Goal: Task Accomplishment & Management: Complete application form

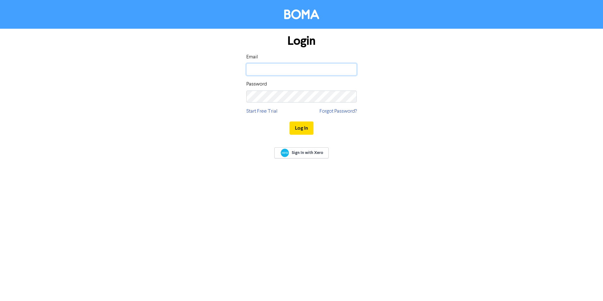
click at [284, 71] on input "email" at bounding box center [301, 69] width 110 height 12
type input "[EMAIL_ADDRESS][DOMAIN_NAME]"
click at [294, 128] on button "Log In" at bounding box center [302, 127] width 24 height 13
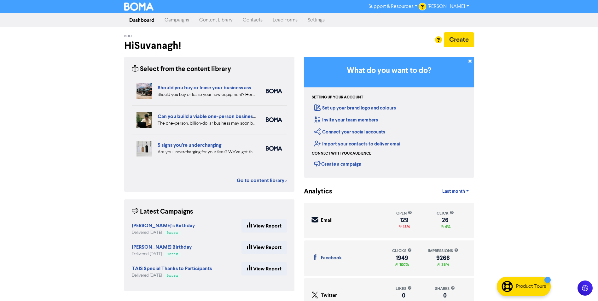
click at [256, 18] on link "Contacts" at bounding box center [253, 20] width 30 height 13
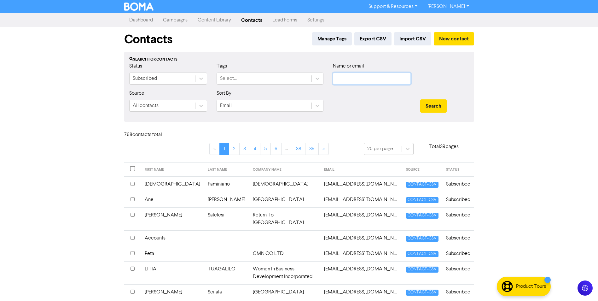
click at [375, 82] on input "text" at bounding box center [372, 79] width 78 height 12
click at [420, 99] on button "Search" at bounding box center [433, 105] width 26 height 13
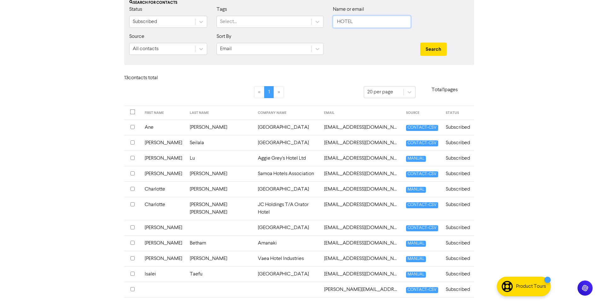
scroll to position [63, 0]
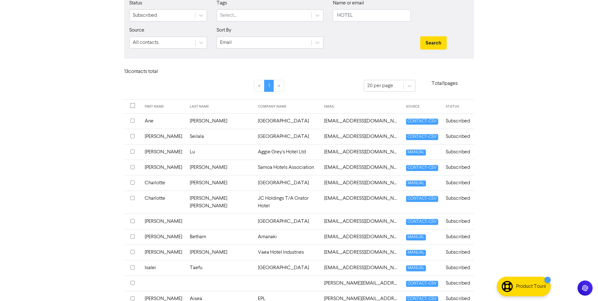
click at [129, 168] on th at bounding box center [132, 167] width 17 height 15
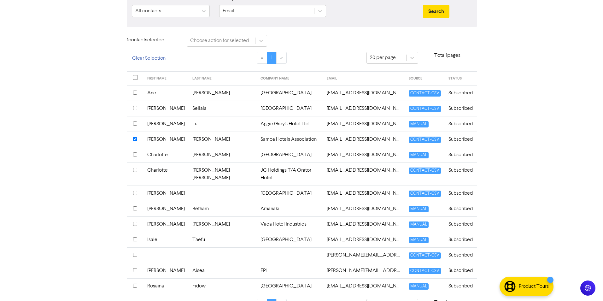
scroll to position [104, 0]
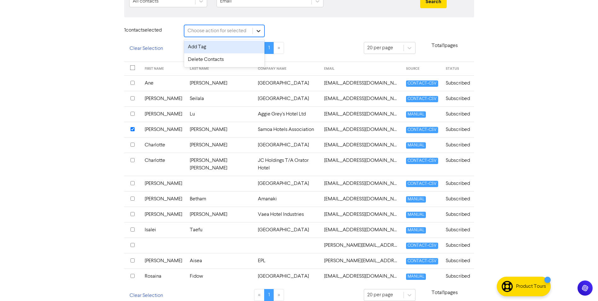
click at [260, 33] on icon at bounding box center [258, 31] width 6 height 6
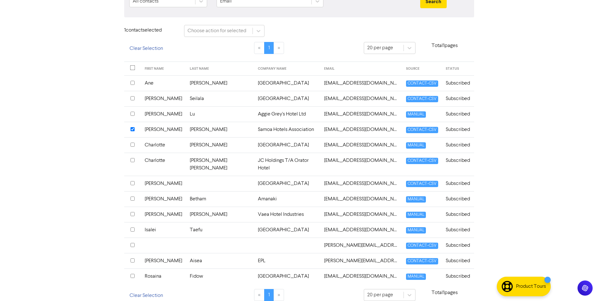
click at [299, 23] on div "Contacts Manage Tags Export CSV Import CSV New contact Search for contacts Stat…" at bounding box center [300, 116] width 360 height 386
click at [133, 146] on input "checkbox" at bounding box center [133, 145] width 4 height 4
click at [131, 162] on input "checkbox" at bounding box center [133, 160] width 4 height 4
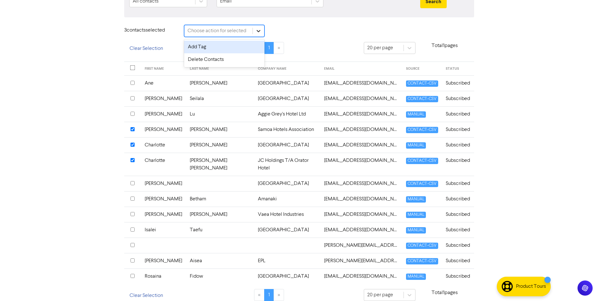
click at [262, 28] on div at bounding box center [258, 30] width 11 height 11
click at [234, 57] on div "Delete Contacts" at bounding box center [224, 59] width 80 height 13
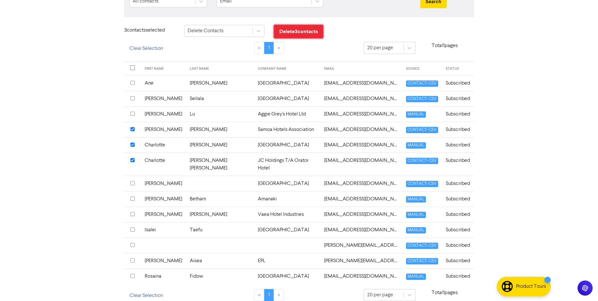
click at [286, 31] on button "Delete 3 contact s" at bounding box center [298, 31] width 49 height 13
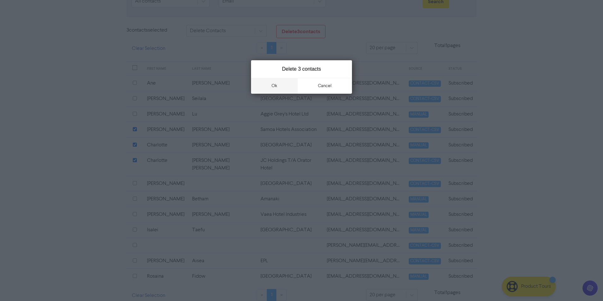
click at [290, 87] on button "ok" at bounding box center [274, 86] width 47 height 16
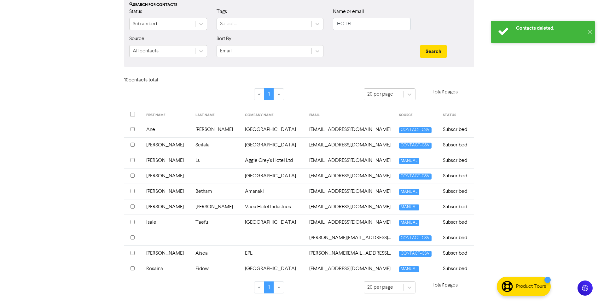
scroll to position [55, 0]
click at [381, 25] on input "HOTEL" at bounding box center [372, 24] width 78 height 12
drag, startPoint x: 375, startPoint y: 26, endPoint x: 218, endPoint y: 15, distance: 157.4
click at [217, 13] on div "Status Subscribed Tags Select... Name or email HOTEL" at bounding box center [299, 21] width 349 height 27
type input "CECI"
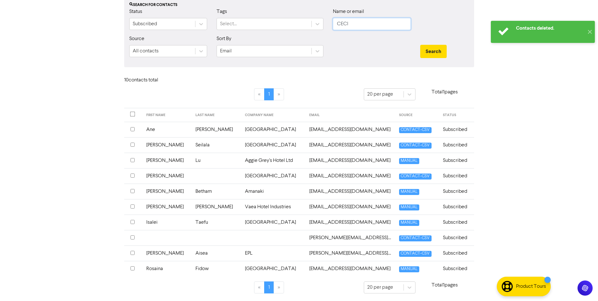
click at [420, 45] on button "Search" at bounding box center [433, 51] width 26 height 13
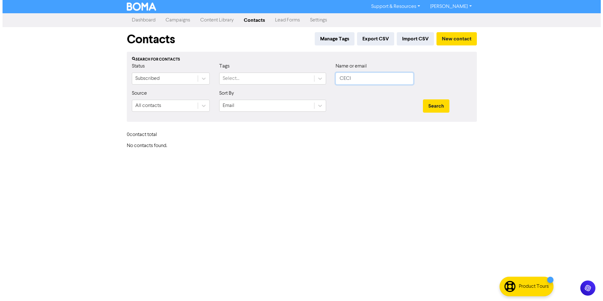
scroll to position [0, 0]
click at [472, 39] on button "New contact" at bounding box center [456, 38] width 40 height 13
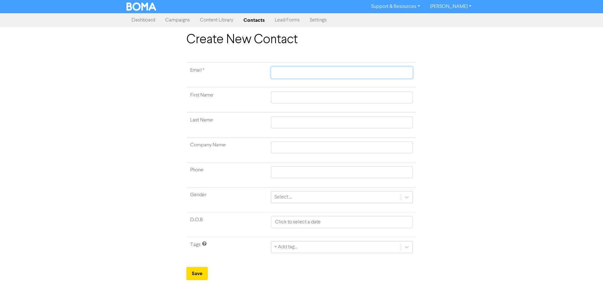
click at [283, 76] on input "text" at bounding box center [342, 73] width 142 height 12
paste input "'[PERSON_NAME]' <[EMAIL_ADDRESS][DOMAIN_NAME]>"
type input "'[PERSON_NAME]' <[EMAIL_ADDRESS][DOMAIN_NAME]>"
drag, startPoint x: 308, startPoint y: 73, endPoint x: 243, endPoint y: 72, distance: 65.0
click at [243, 72] on tr "Email * '[PERSON_NAME]' <[EMAIL_ADDRESS][DOMAIN_NAME]>" at bounding box center [301, 75] width 230 height 25
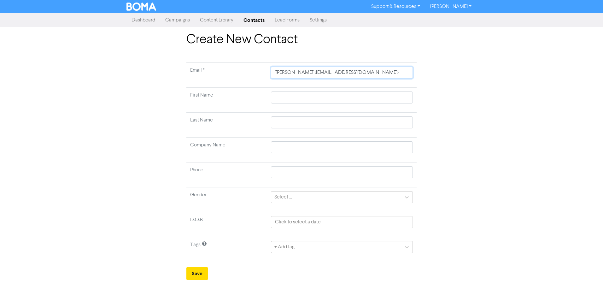
type input "[EMAIL_ADDRESS][DOMAIN_NAME]>"
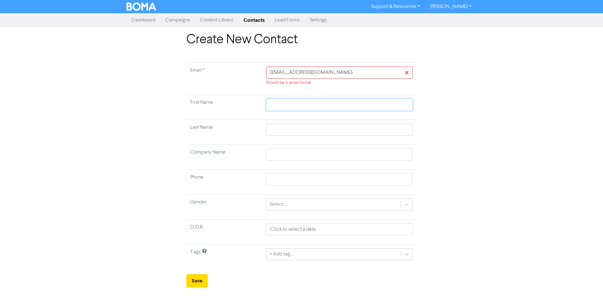
click at [292, 99] on input "text" at bounding box center [339, 105] width 147 height 12
paste input "'[PERSON_NAME]' <"
type input "'[PERSON_NAME]' <"
click at [358, 73] on input "[EMAIL_ADDRESS][DOMAIN_NAME]>" at bounding box center [339, 73] width 147 height 12
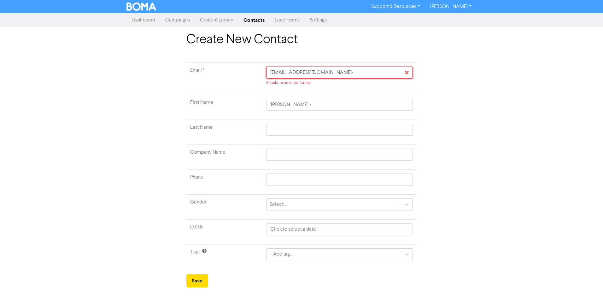
type input "[EMAIL_ADDRESS][DOMAIN_NAME]"
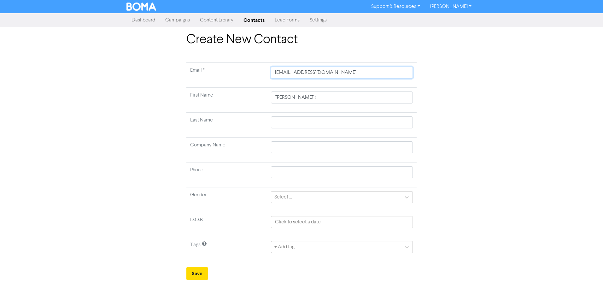
type input "[EMAIL_ADDRESS][DOMAIN_NAME]"
click at [337, 99] on input "'[PERSON_NAME]' <" at bounding box center [342, 97] width 142 height 12
type input "'[PERSON_NAME]'"
type input "'[PERSON_NAME]"
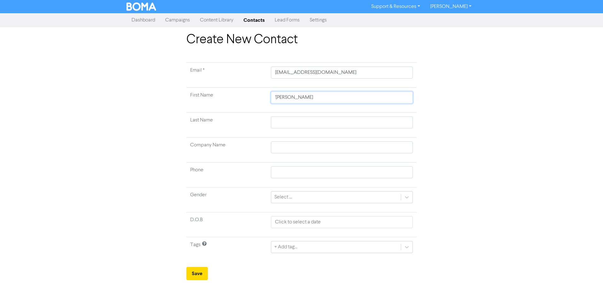
type input "[PERSON_NAME]"
click at [297, 99] on input "[PERSON_NAME]" at bounding box center [342, 97] width 142 height 12
type input "[PERSON_NAME]"
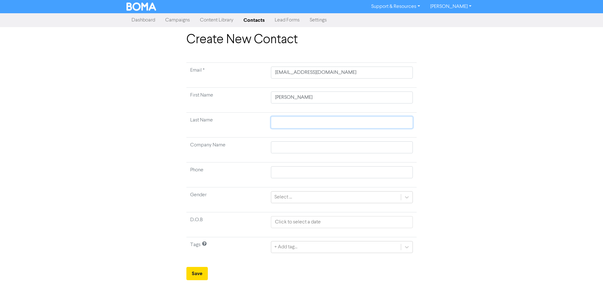
click at [289, 120] on input "text" at bounding box center [342, 122] width 142 height 12
paste input "Nasau"
type input "Nasau"
click at [281, 147] on input "text" at bounding box center [342, 147] width 142 height 12
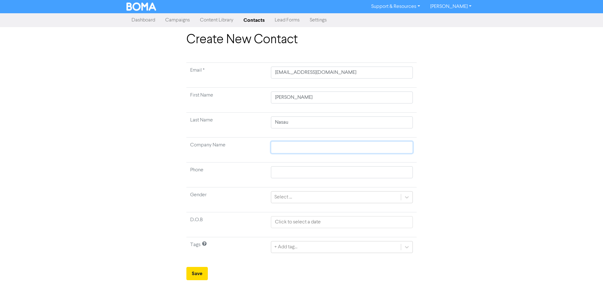
click at [321, 146] on input "text" at bounding box center [342, 147] width 142 height 12
paste input "Samoa Hotel Association Inc."
type input "Samoa Hotel Association Inc."
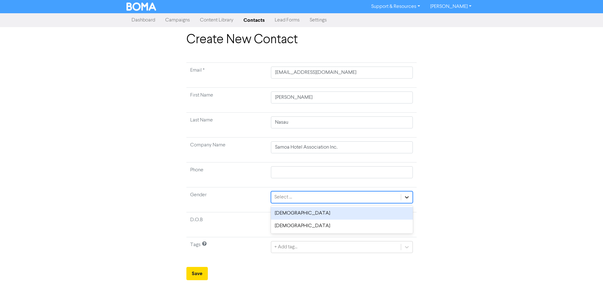
click at [407, 195] on icon at bounding box center [407, 197] width 6 height 6
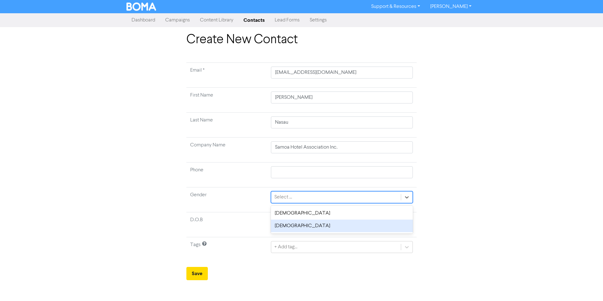
click at [316, 227] on div "[DEMOGRAPHIC_DATA]" at bounding box center [342, 225] width 142 height 13
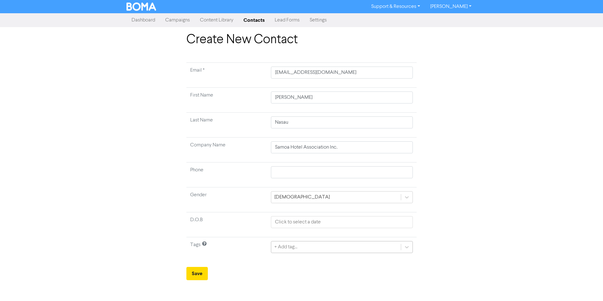
click at [307, 248] on div "+ Add tag..." at bounding box center [336, 246] width 130 height 11
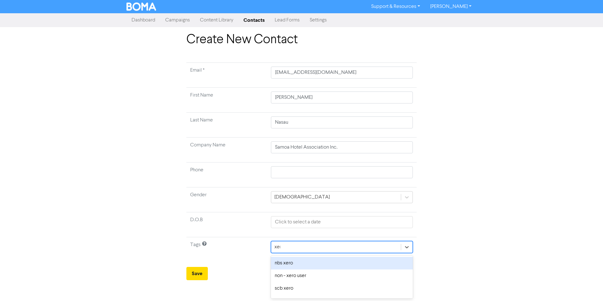
type input "xero"
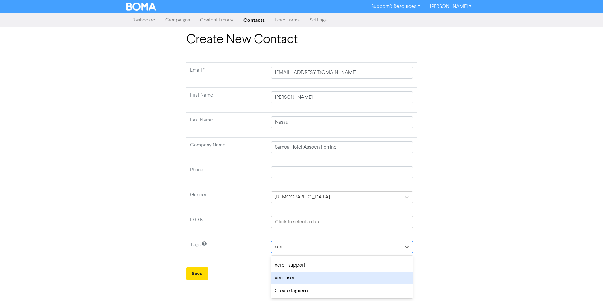
click at [304, 278] on div "xero user" at bounding box center [342, 278] width 142 height 13
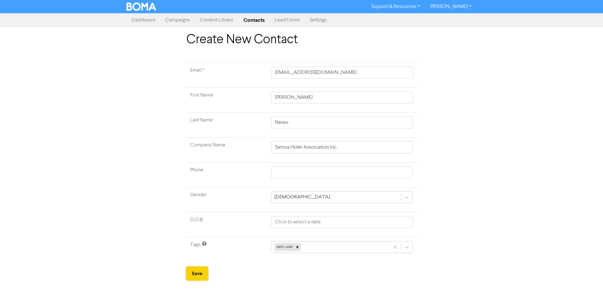
click at [198, 275] on button "Save" at bounding box center [196, 273] width 21 height 13
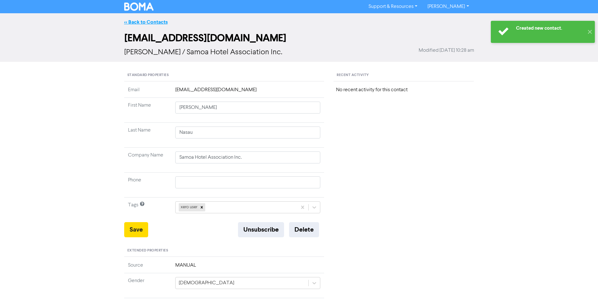
click at [133, 21] on link "<< Back to Contacts" at bounding box center [146, 22] width 44 height 6
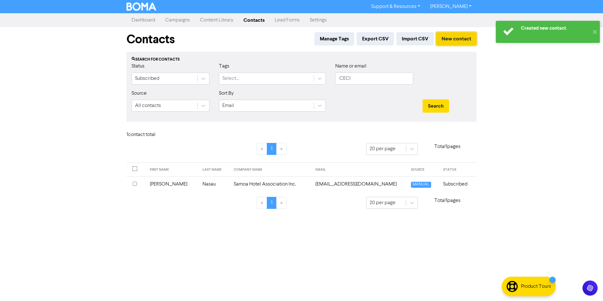
click at [464, 38] on button "New contact" at bounding box center [456, 38] width 40 height 13
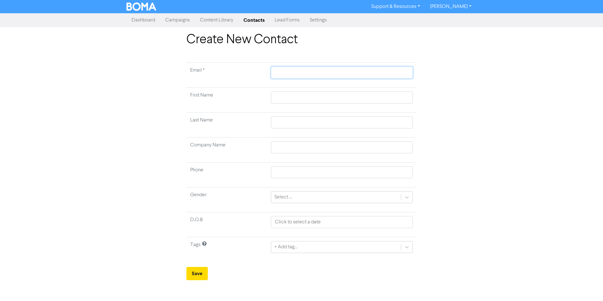
click at [327, 69] on input "text" at bounding box center [342, 73] width 142 height 12
paste input "'SHHA Office' <[EMAIL_ADDRESS][DOMAIN_NAME]>"
type input "'SHHA Office' <[EMAIL_ADDRESS][DOMAIN_NAME]>"
drag, startPoint x: 306, startPoint y: 74, endPoint x: 250, endPoint y: 75, distance: 55.5
click at [250, 75] on tr "Email * 'SHHA Office' <[EMAIL_ADDRESS][DOMAIN_NAME]>" at bounding box center [301, 75] width 230 height 25
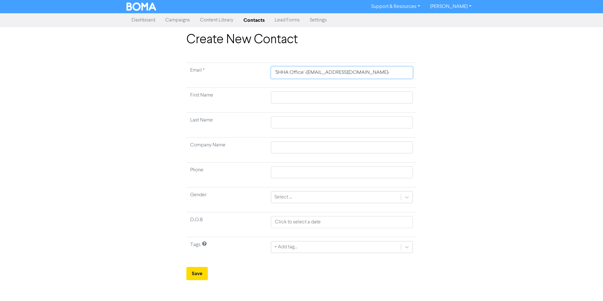
type input "<[EMAIL_ADDRESS][DOMAIN_NAME]>"
type input "[EMAIL_ADDRESS][DOMAIN_NAME]>"
type input "[EMAIL_ADDRESS][DOMAIN_NAME]"
click at [304, 96] on input "text" at bounding box center [342, 97] width 142 height 12
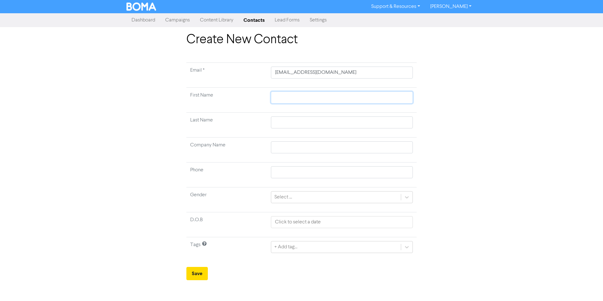
paste input "'SHHA Office'"
type input "'SHHA Office'"
type input "SHHA Office'"
type input "SHHA Office"
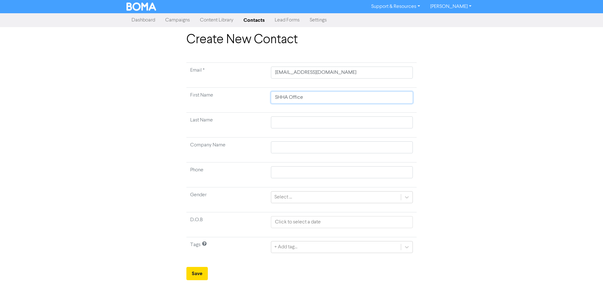
type input "SHHA Office"
click at [319, 120] on input "text" at bounding box center [342, 122] width 142 height 12
click at [273, 151] on input "text" at bounding box center [342, 147] width 142 height 12
click at [295, 147] on input "text" at bounding box center [342, 147] width 142 height 12
paste input "Samoa Hotel Association Inc."
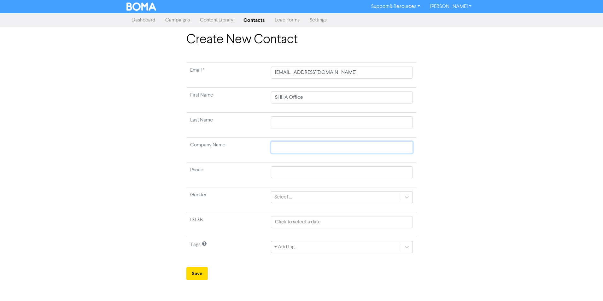
type input "Samoa Hotel Association Inc."
click at [547, 161] on div "Create New Contact Email * [EMAIL_ADDRESS][DOMAIN_NAME] First Name SHHA Office …" at bounding box center [301, 156] width 603 height 248
click at [202, 273] on button "Save" at bounding box center [196, 273] width 21 height 13
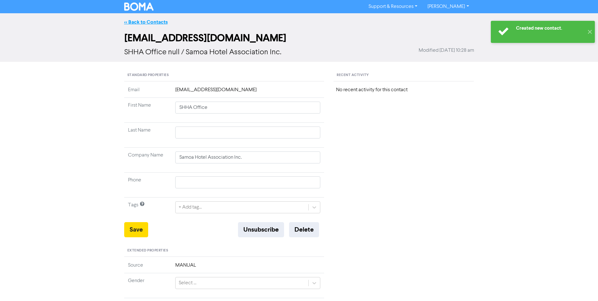
click at [151, 19] on link "<< Back to Contacts" at bounding box center [146, 22] width 44 height 6
